Goal: Complete application form

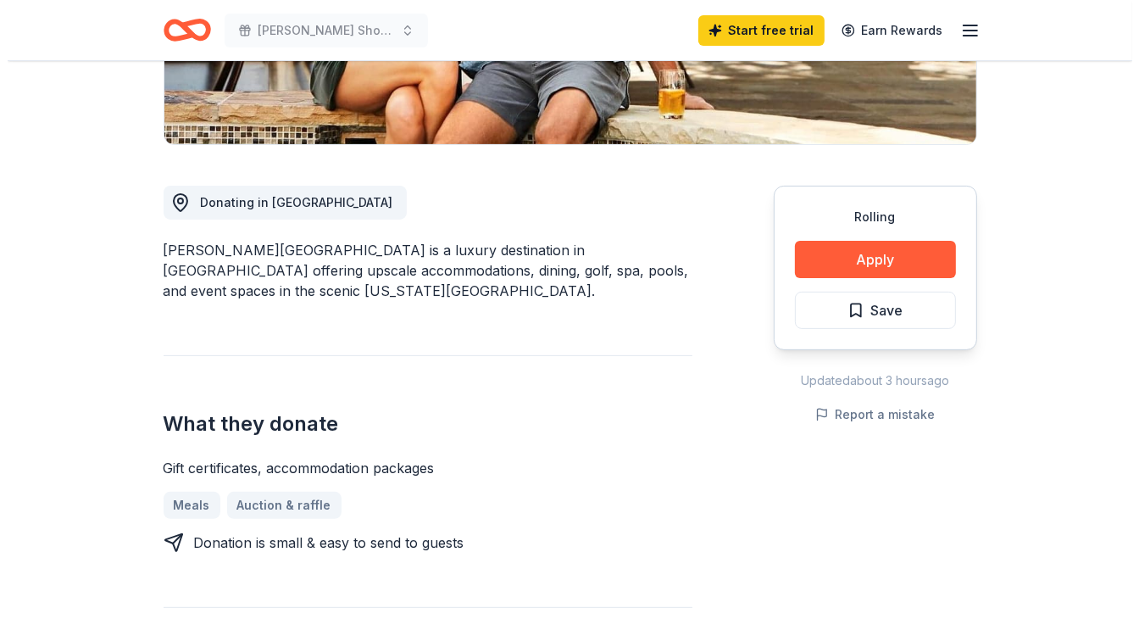
scroll to position [370, 0]
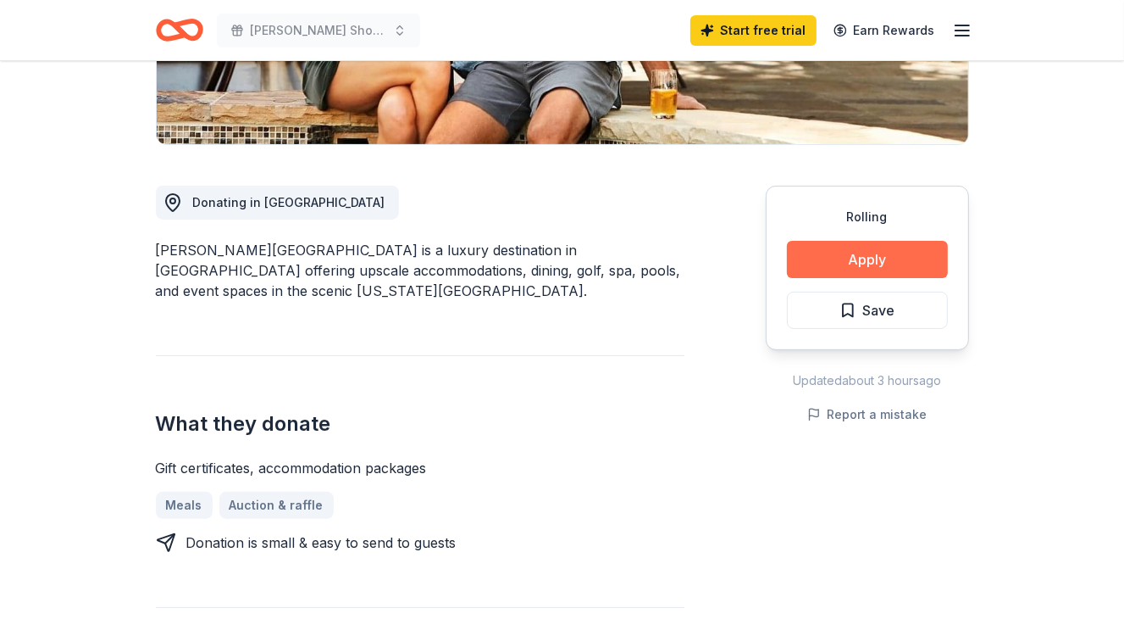
click at [844, 247] on button "Apply" at bounding box center [867, 259] width 161 height 37
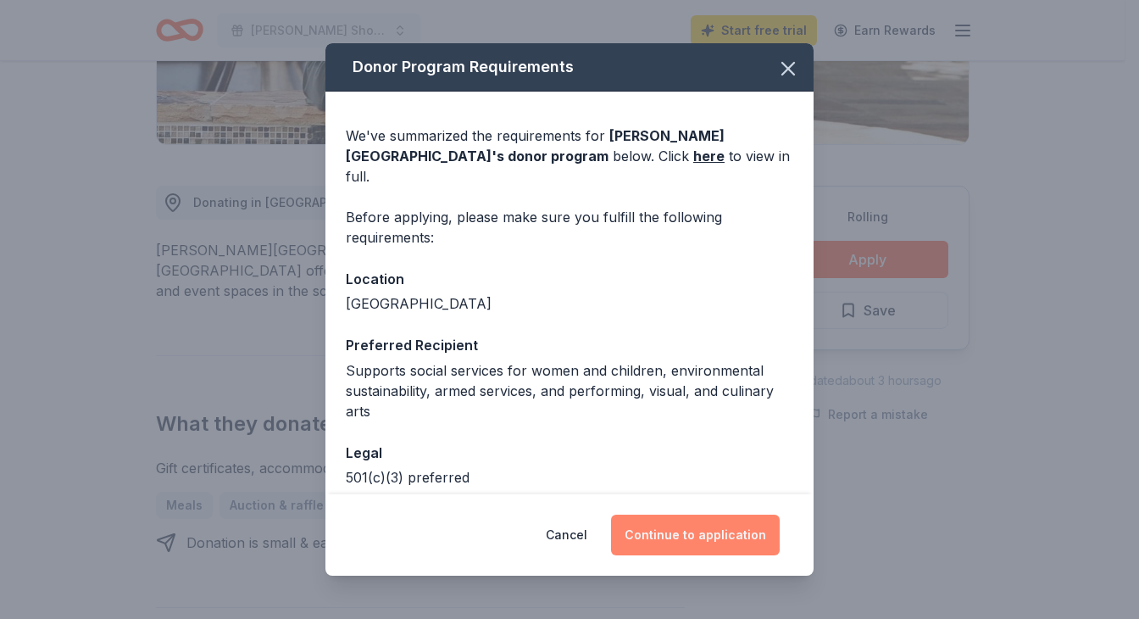
click at [694, 532] on button "Continue to application" at bounding box center [695, 534] width 169 height 41
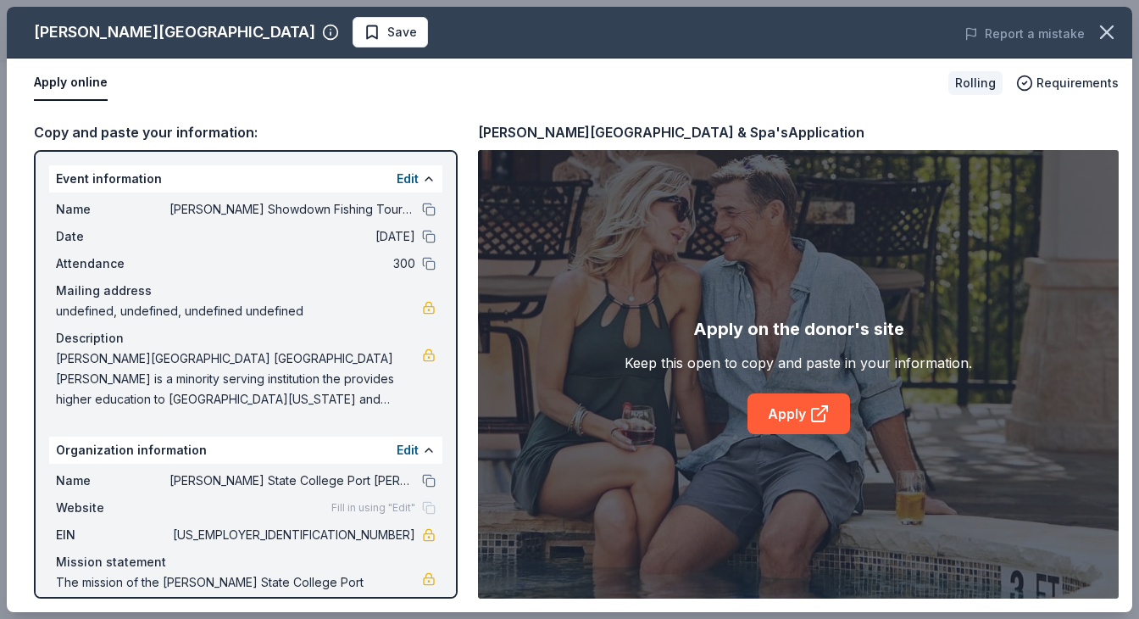
click at [325, 176] on div "Event information Edit" at bounding box center [245, 178] width 393 height 27
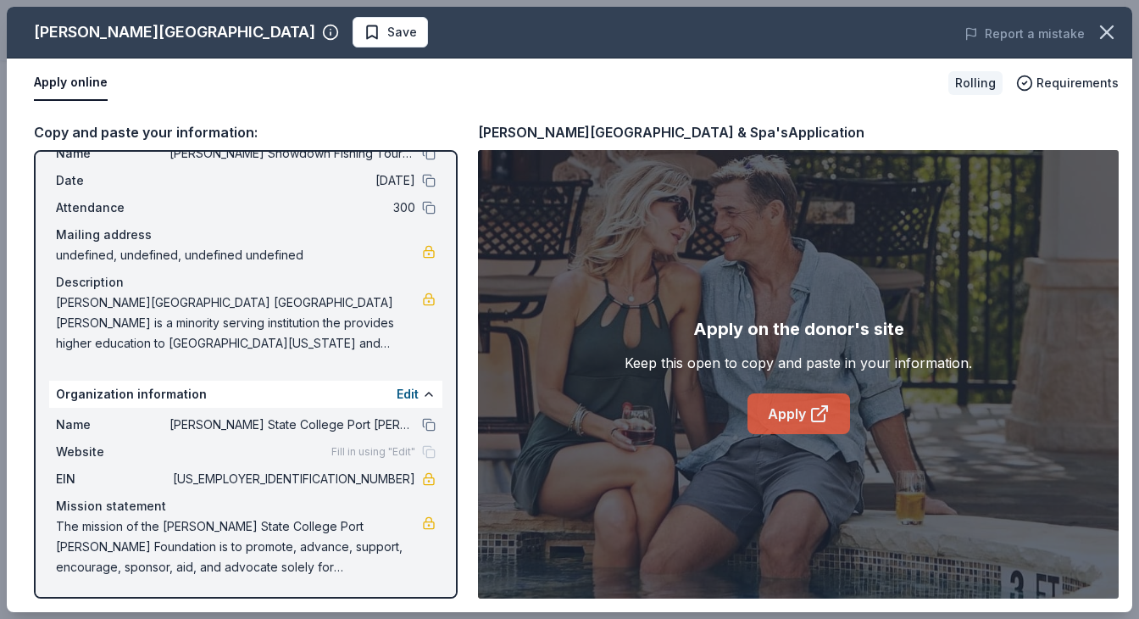
click at [792, 404] on link "Apply" at bounding box center [798, 413] width 103 height 41
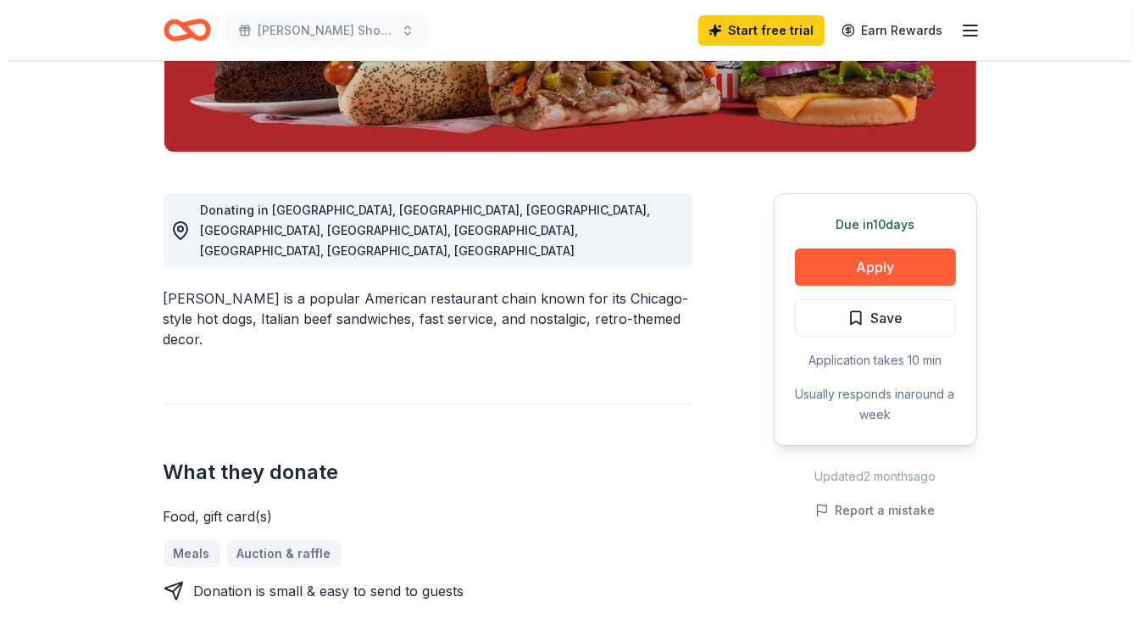
scroll to position [370, 0]
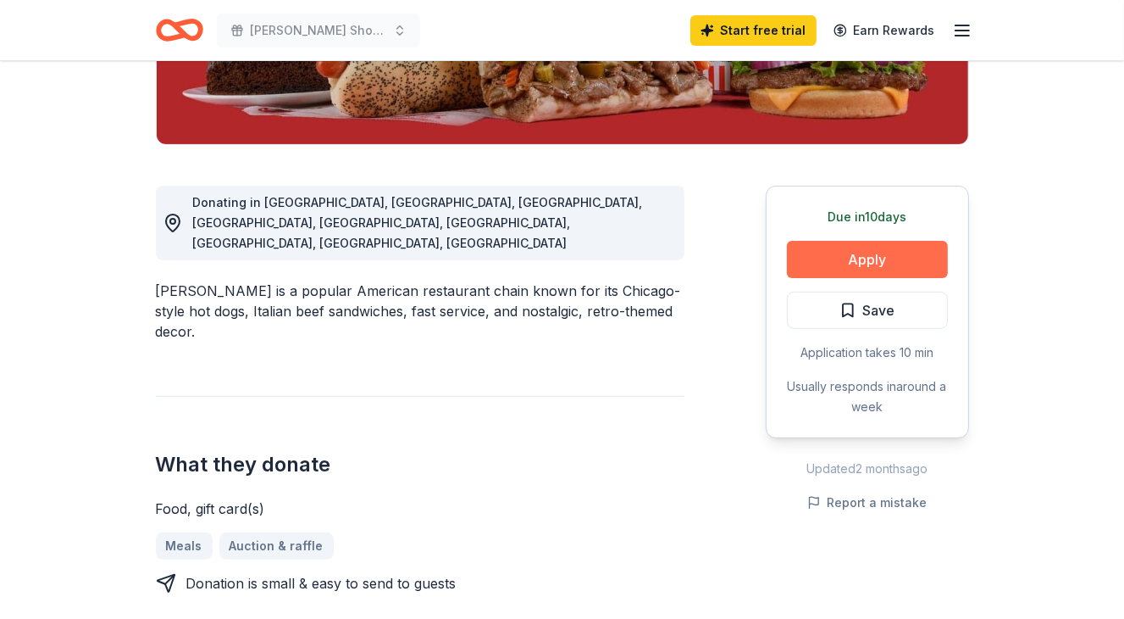
click at [852, 258] on button "Apply" at bounding box center [867, 259] width 161 height 37
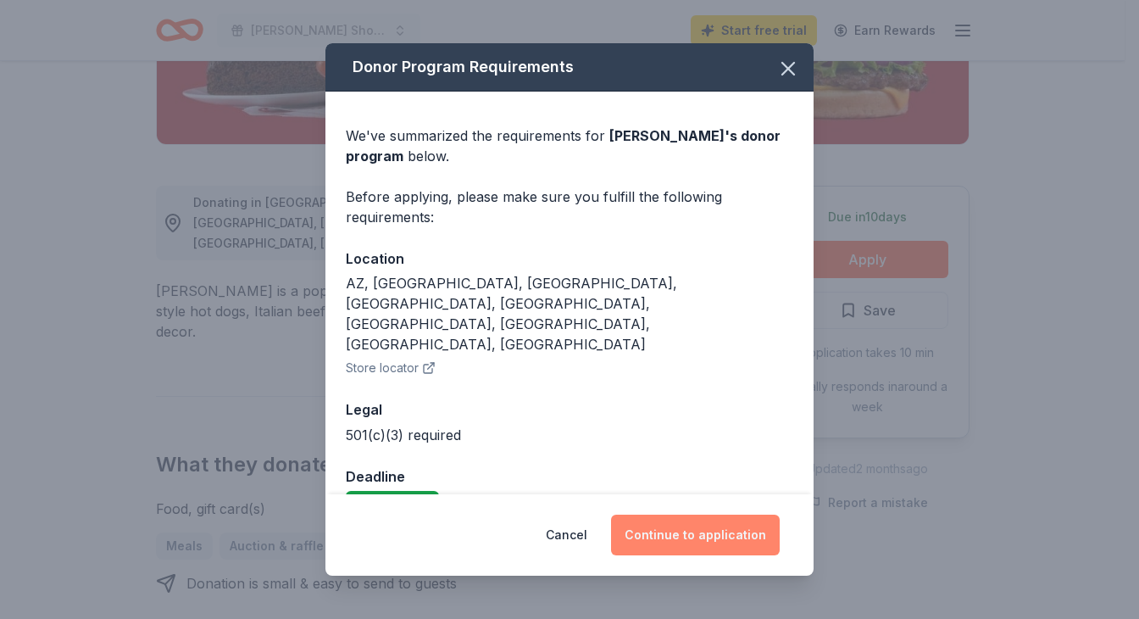
click at [671, 523] on button "Continue to application" at bounding box center [695, 534] width 169 height 41
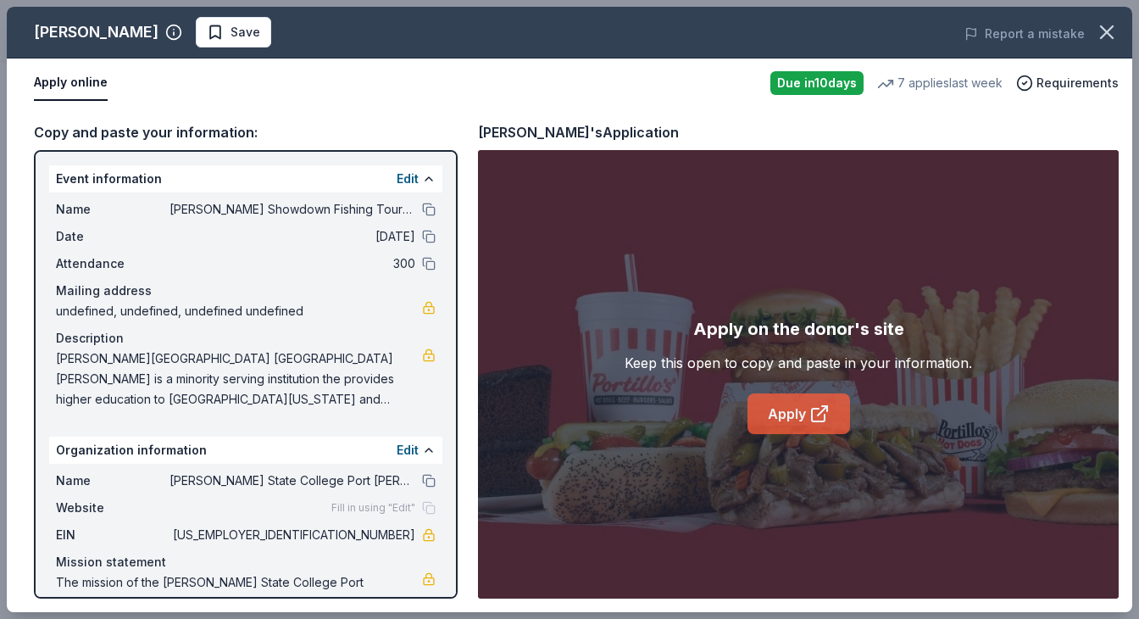
click at [787, 408] on link "Apply" at bounding box center [798, 413] width 103 height 41
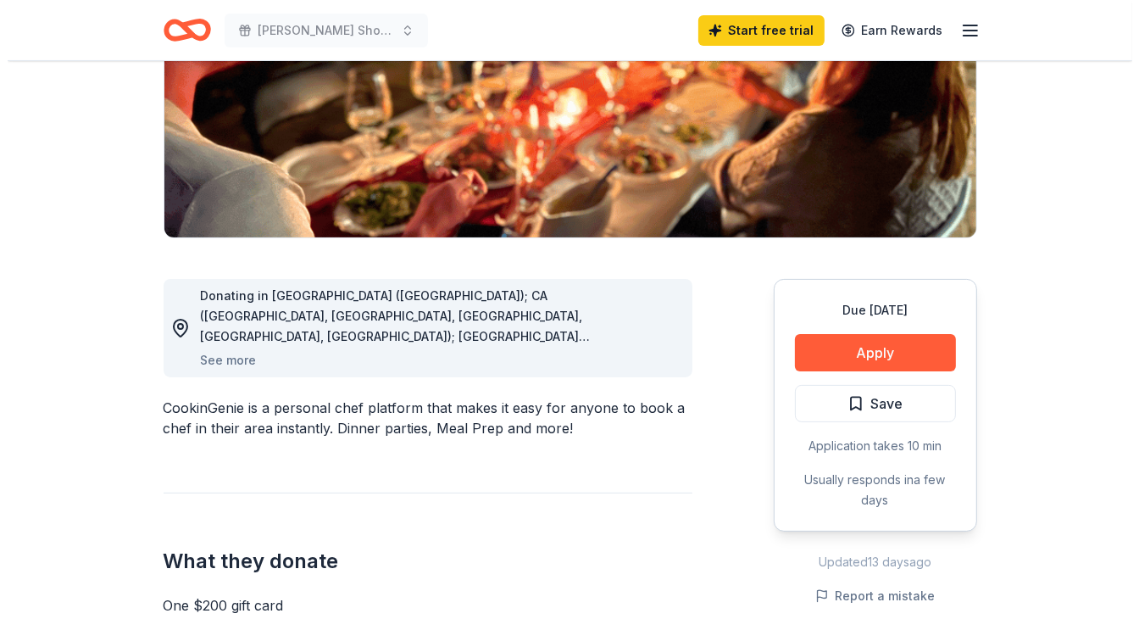
scroll to position [278, 0]
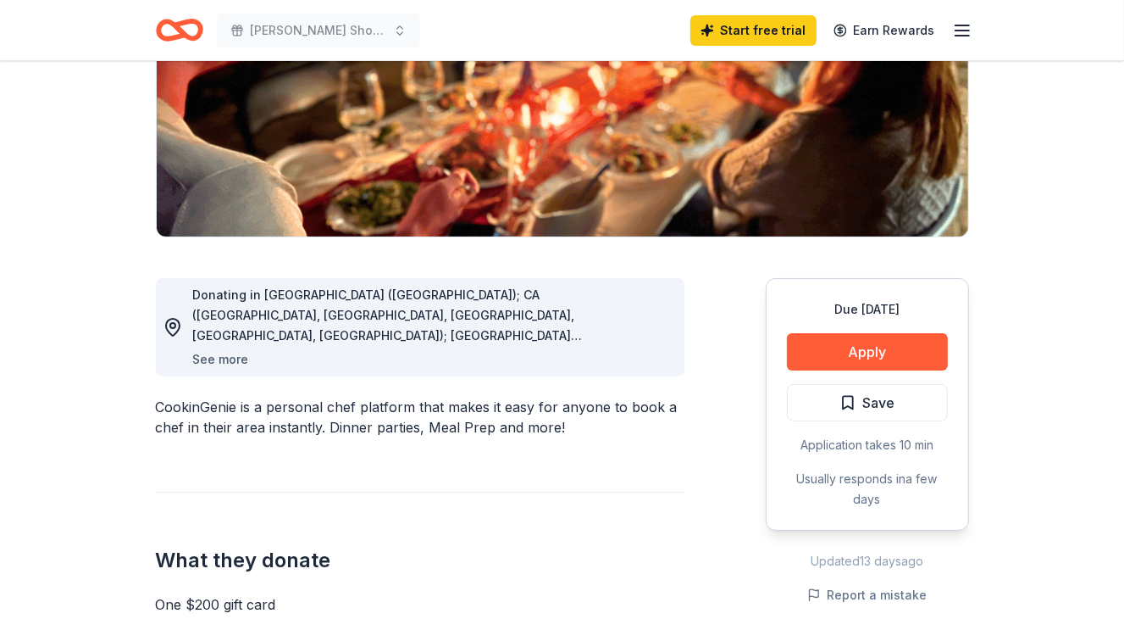
click at [218, 354] on button "See more" at bounding box center [221, 359] width 56 height 20
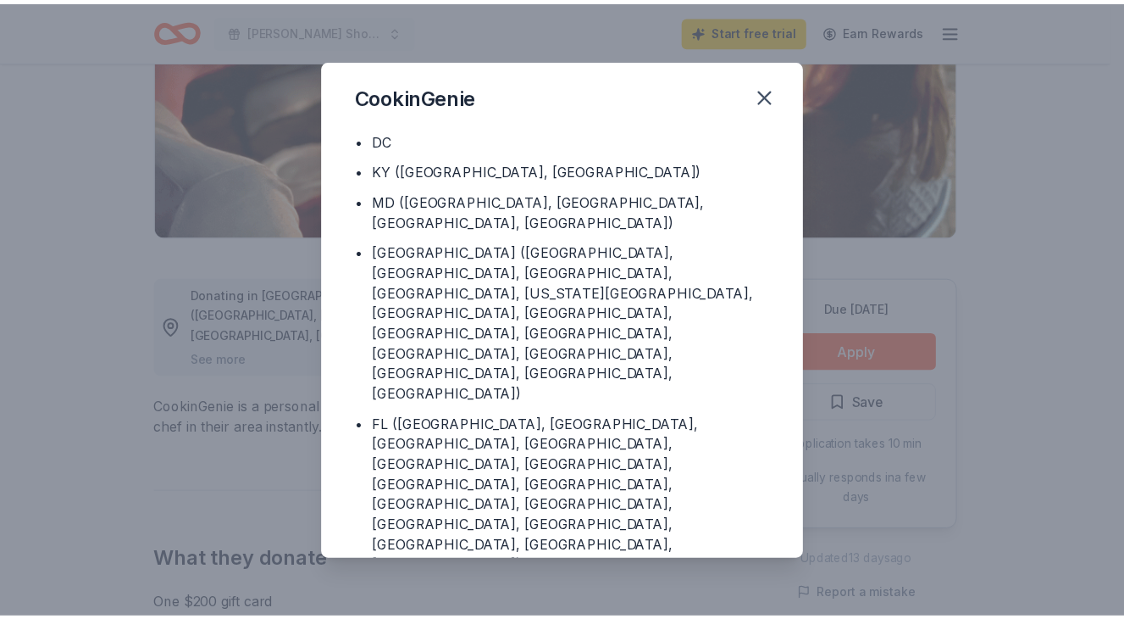
scroll to position [197, 0]
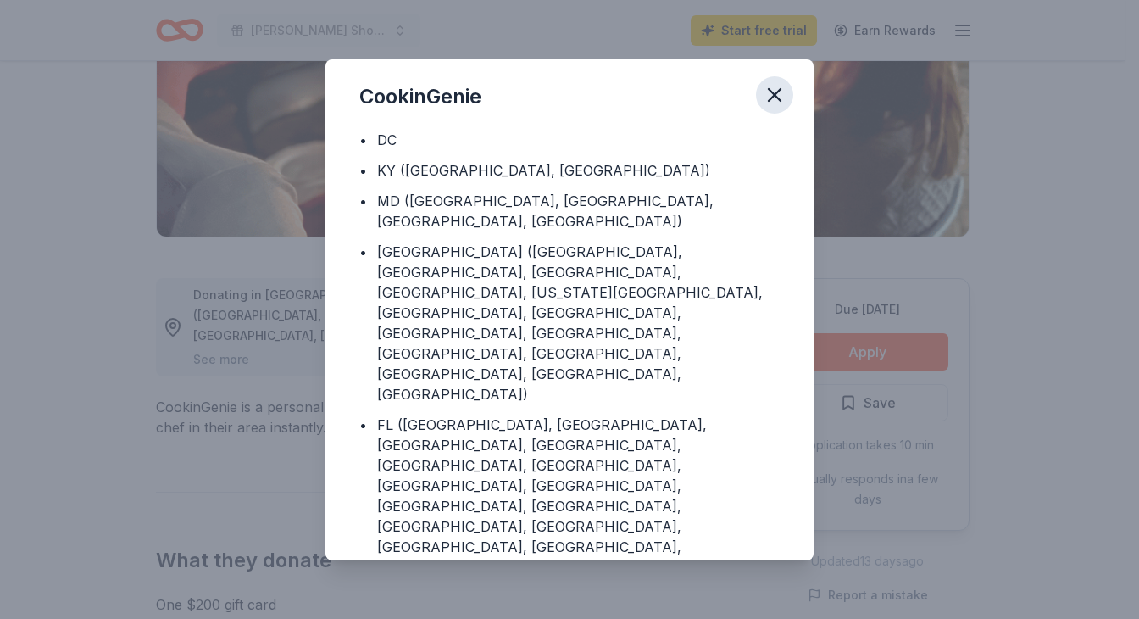
click at [778, 83] on icon "button" at bounding box center [775, 95] width 24 height 24
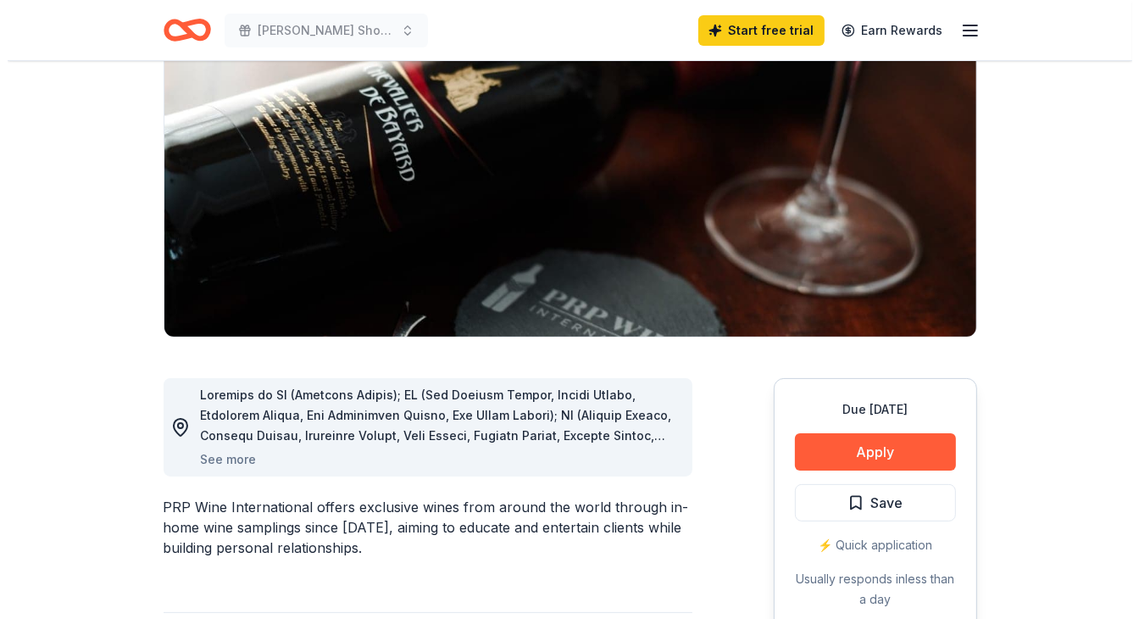
scroll to position [185, 0]
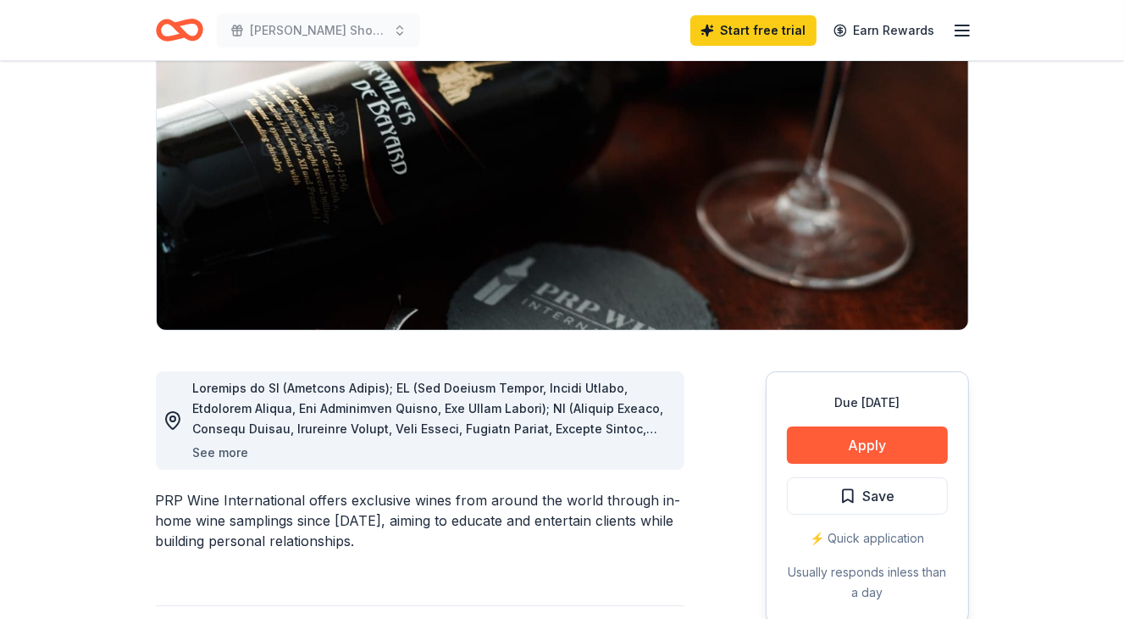
click at [225, 451] on button "See more" at bounding box center [221, 452] width 56 height 20
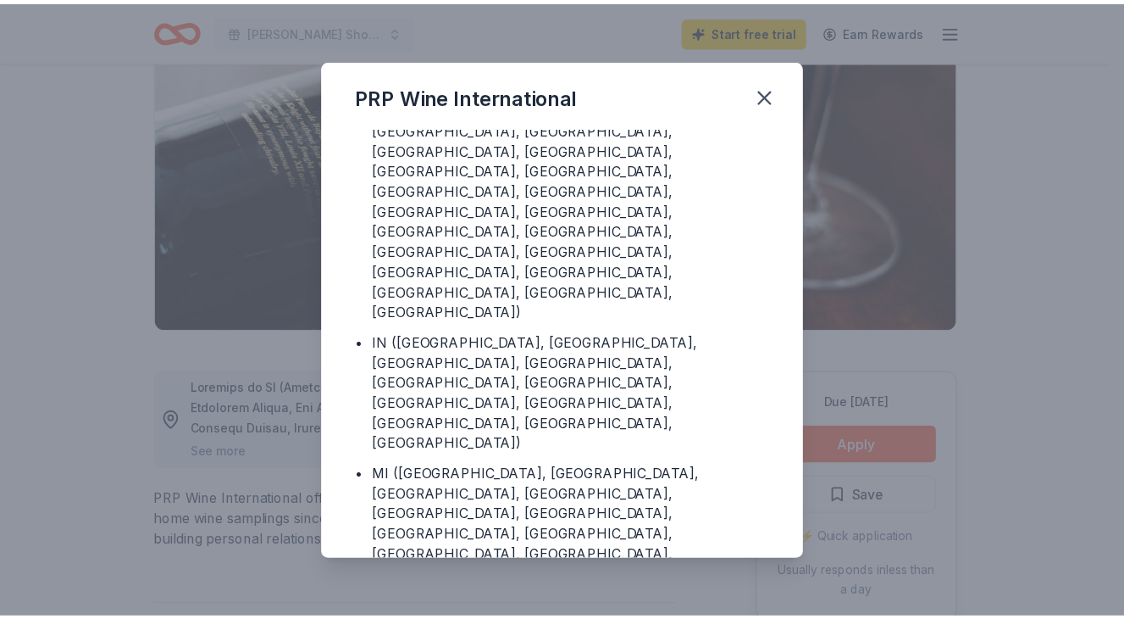
scroll to position [462, 0]
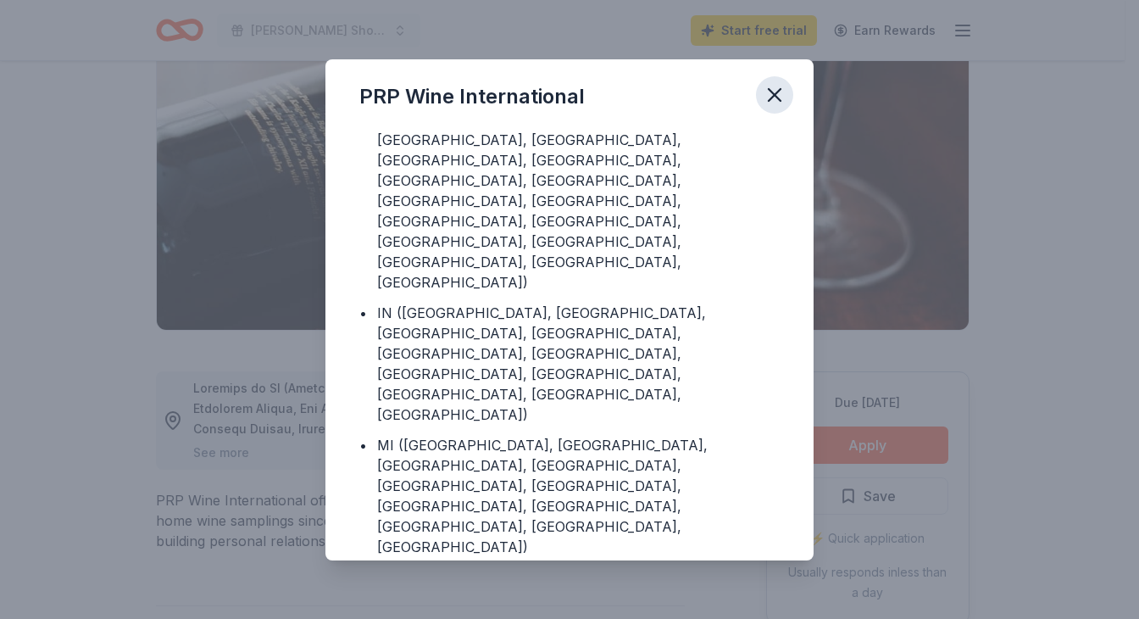
click at [780, 86] on icon "button" at bounding box center [775, 95] width 24 height 24
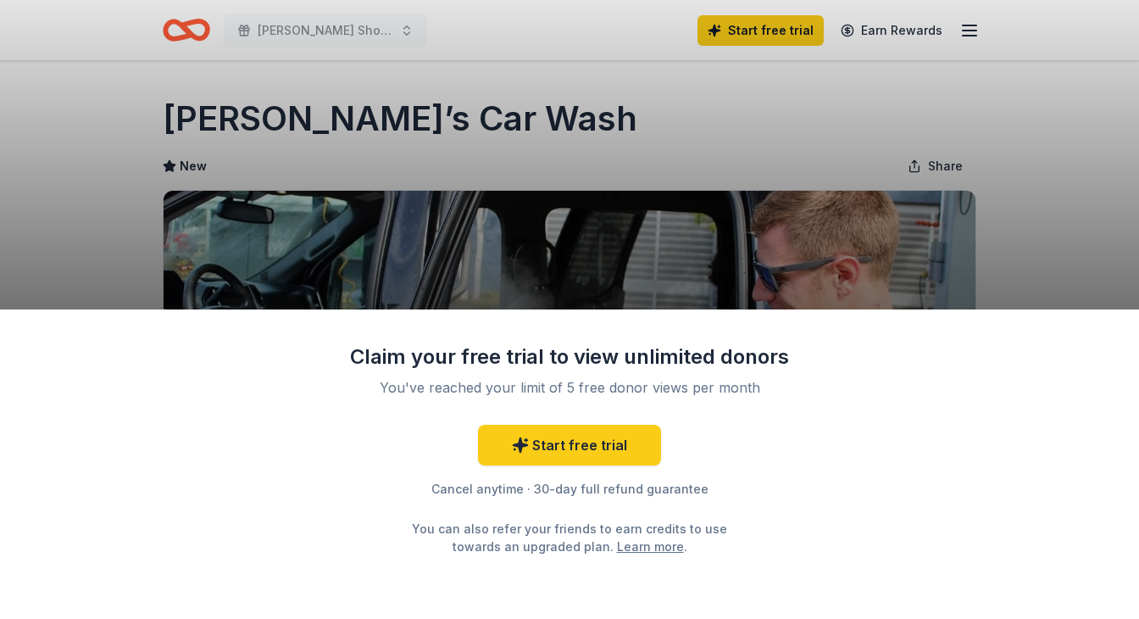
click at [614, 103] on div "Claim your free trial to view unlimited donors You've reached your limit of 5 f…" at bounding box center [569, 309] width 1139 height 619
